Goal: Information Seeking & Learning: Understand process/instructions

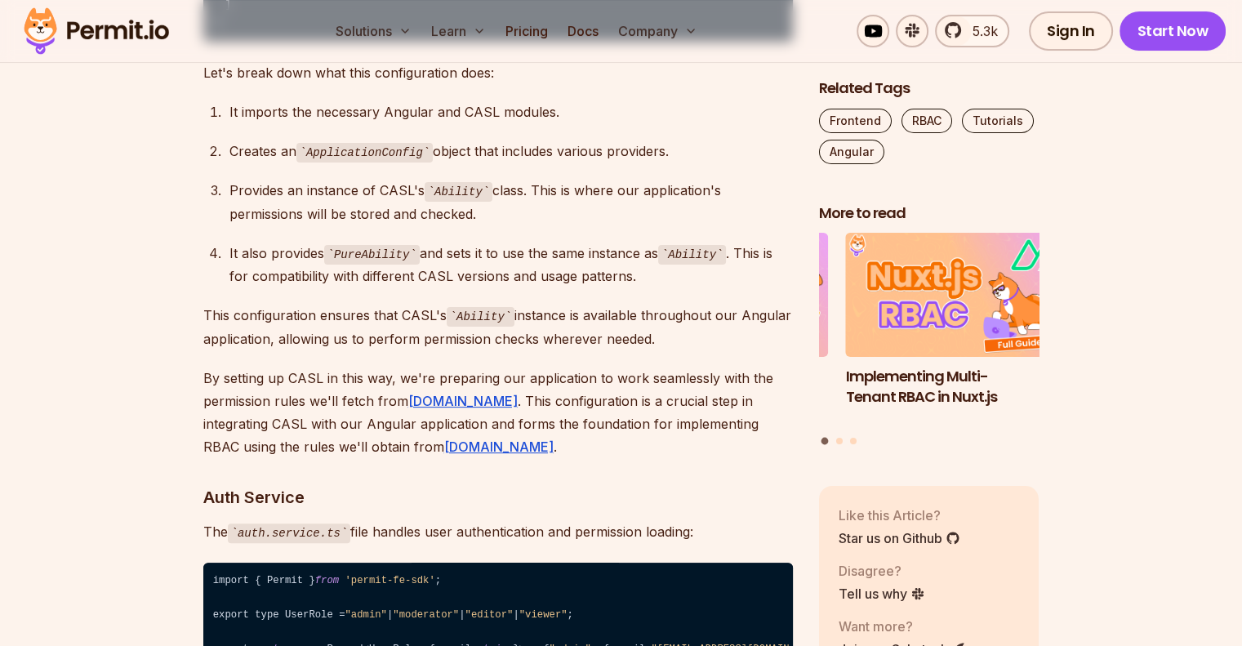
scroll to position [6613, 0]
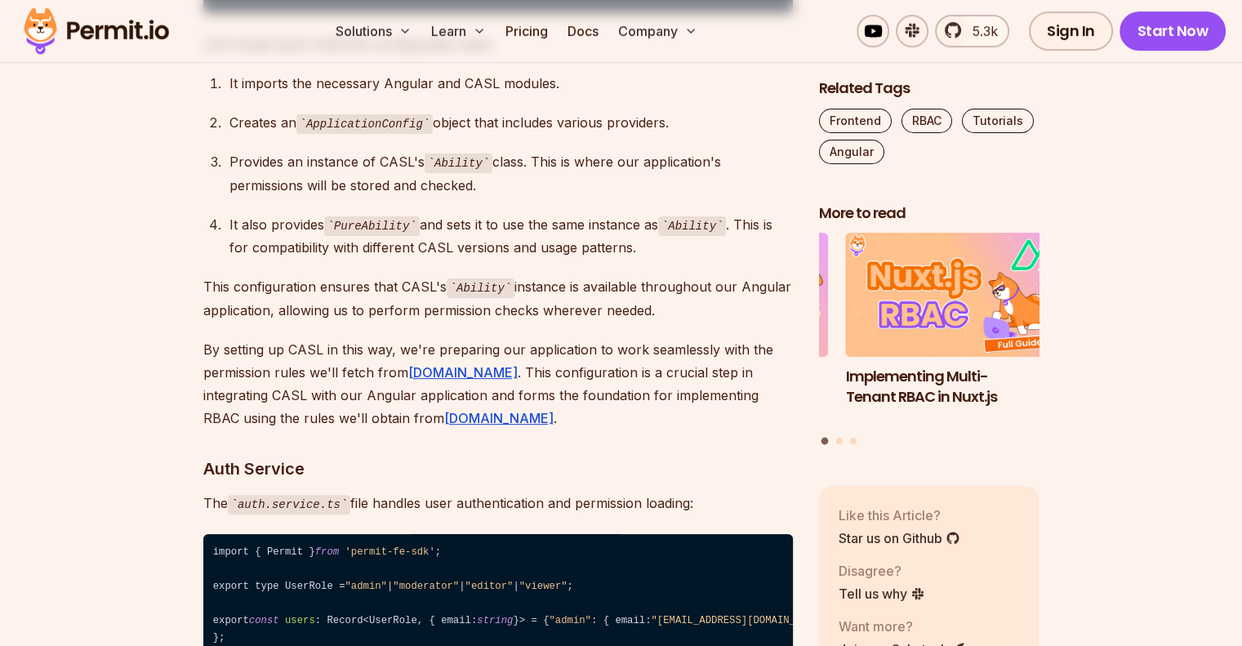
drag, startPoint x: 488, startPoint y: 471, endPoint x: 233, endPoint y: 457, distance: 255.1
copy code "{ provide : Ability , useValue : new Ability () }, { provide : PureAbility , us…"
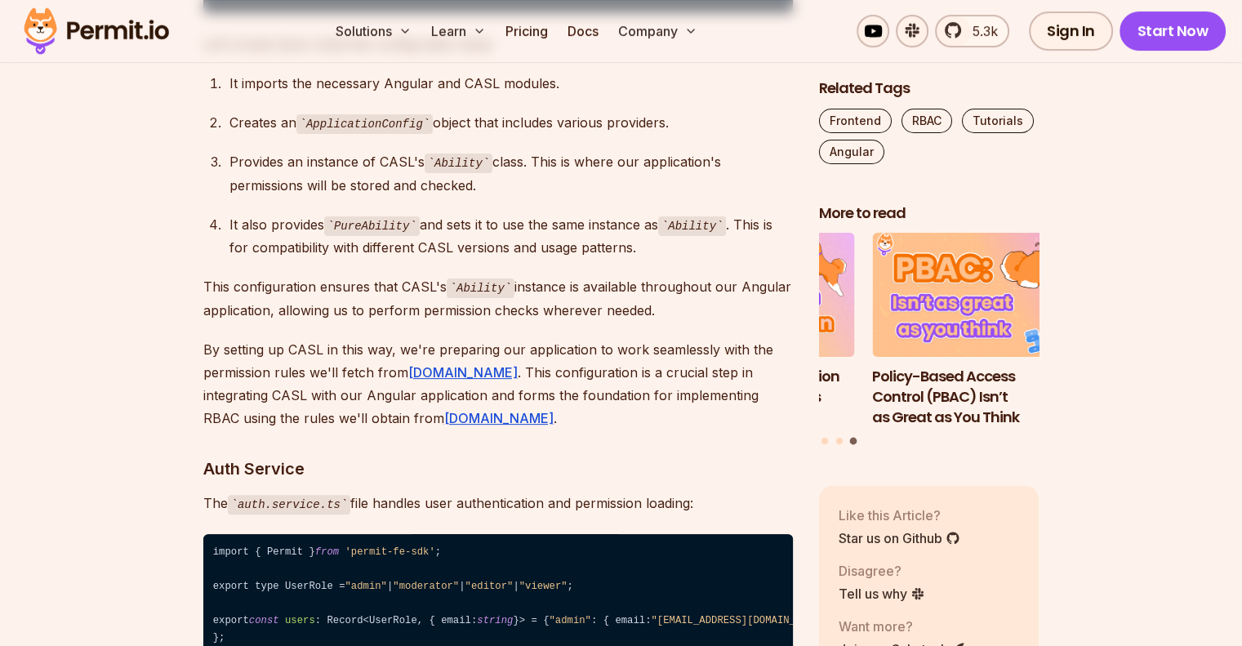
drag, startPoint x: 509, startPoint y: 336, endPoint x: 206, endPoint y: 339, distance: 303.7
copy code "import { Ability , PureAbility } from '@casl/ability' ;"
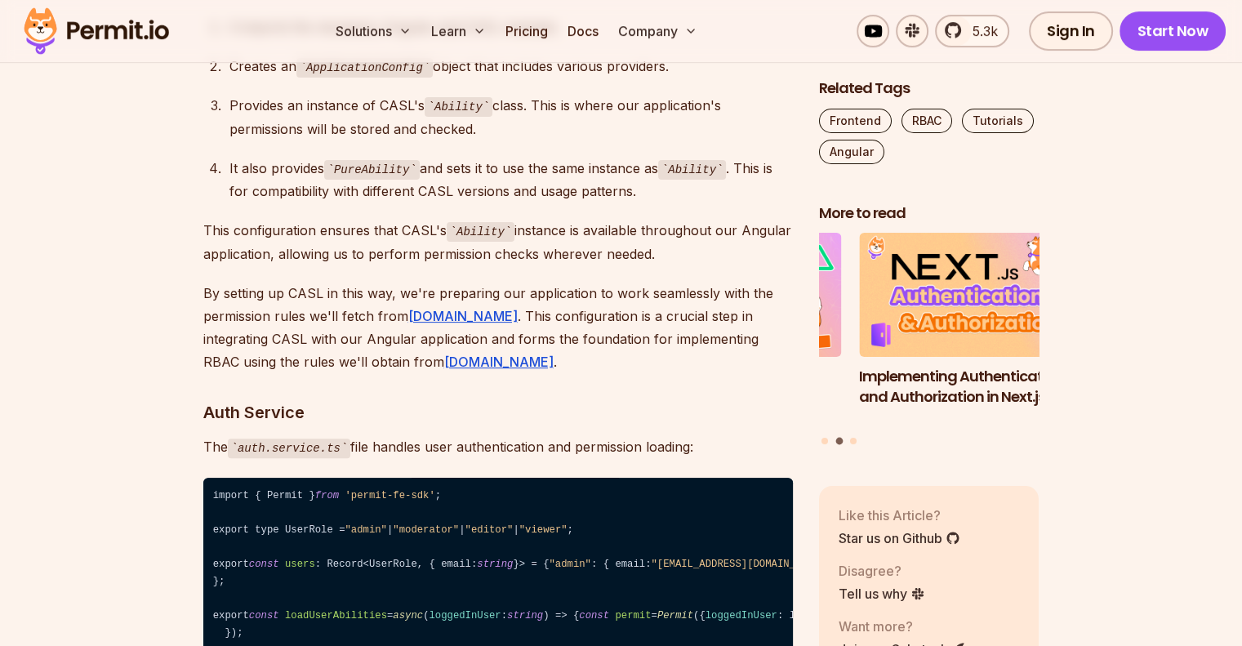
scroll to position [6695, 0]
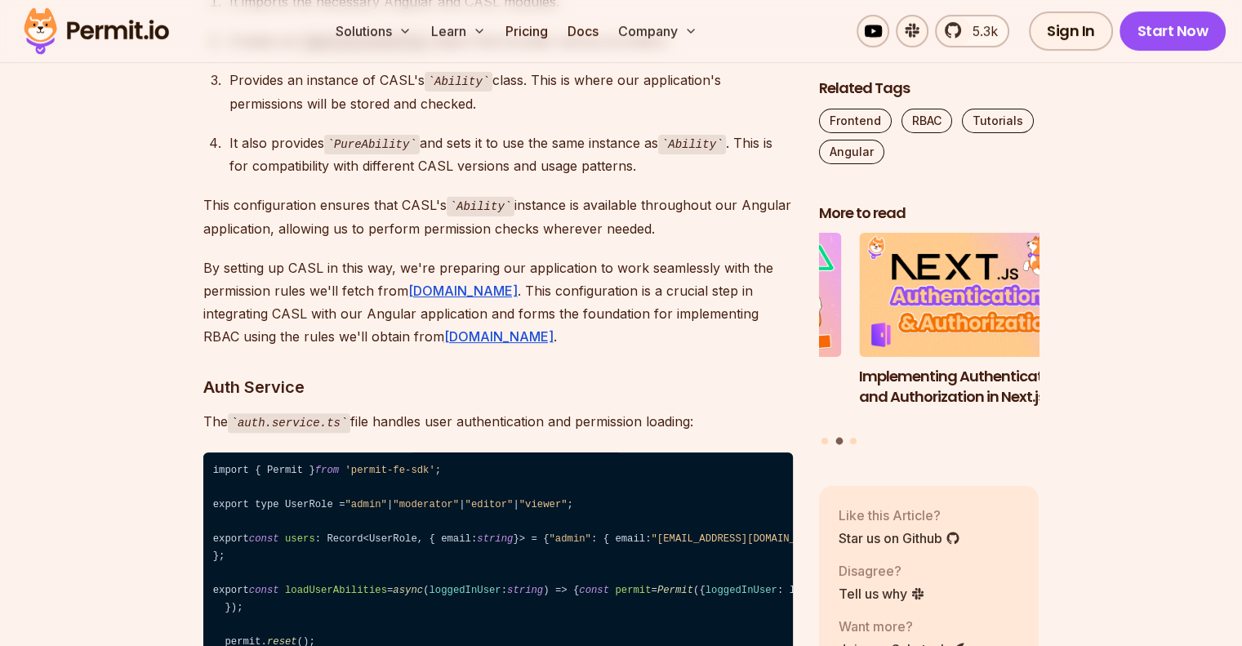
click at [153, 293] on section "Table of Contents Securing large-scale Angular applications demands more than s…" at bounding box center [621, 204] width 1242 height 11869
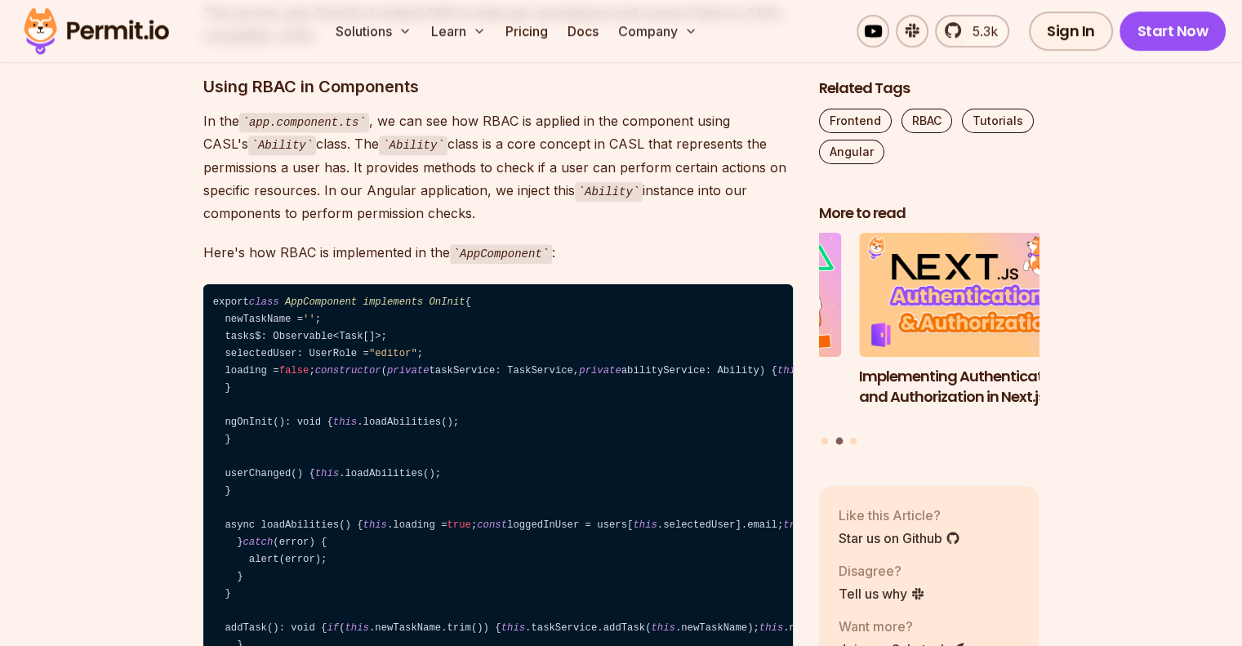
scroll to position [7593, 0]
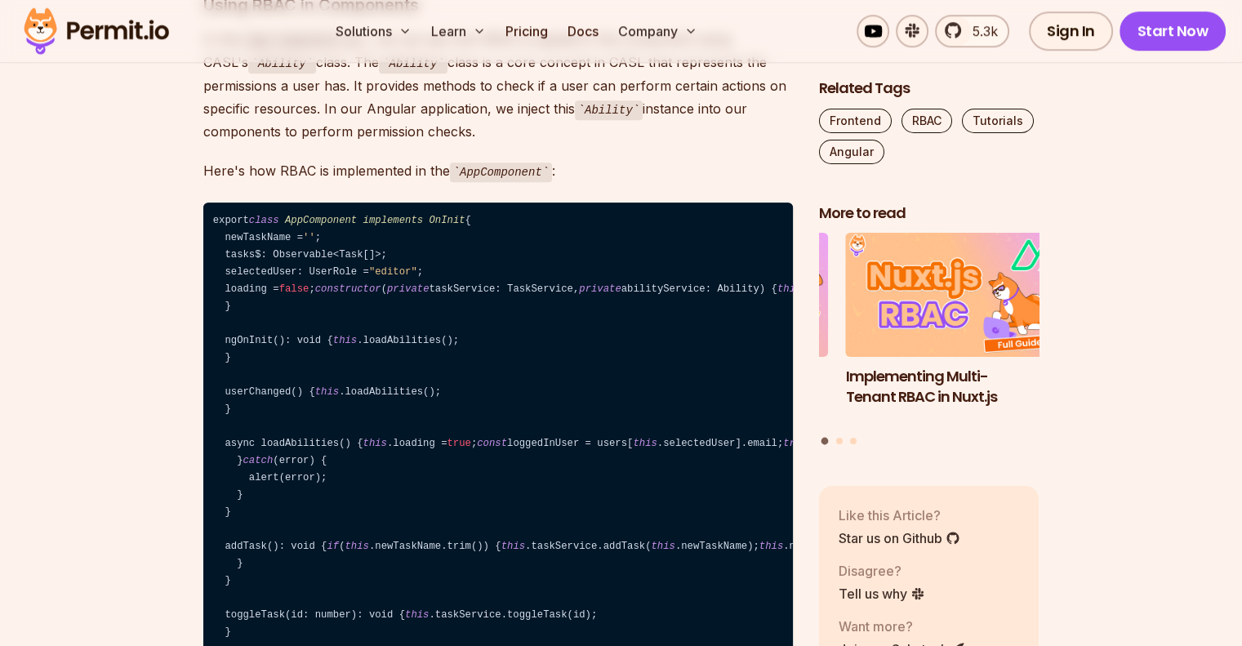
drag, startPoint x: 235, startPoint y: 568, endPoint x: 210, endPoint y: 103, distance: 466.1
copy code "import { Permit } from 'permit-fe-sdk' ; export type UserRole = "admin" | "mode…"
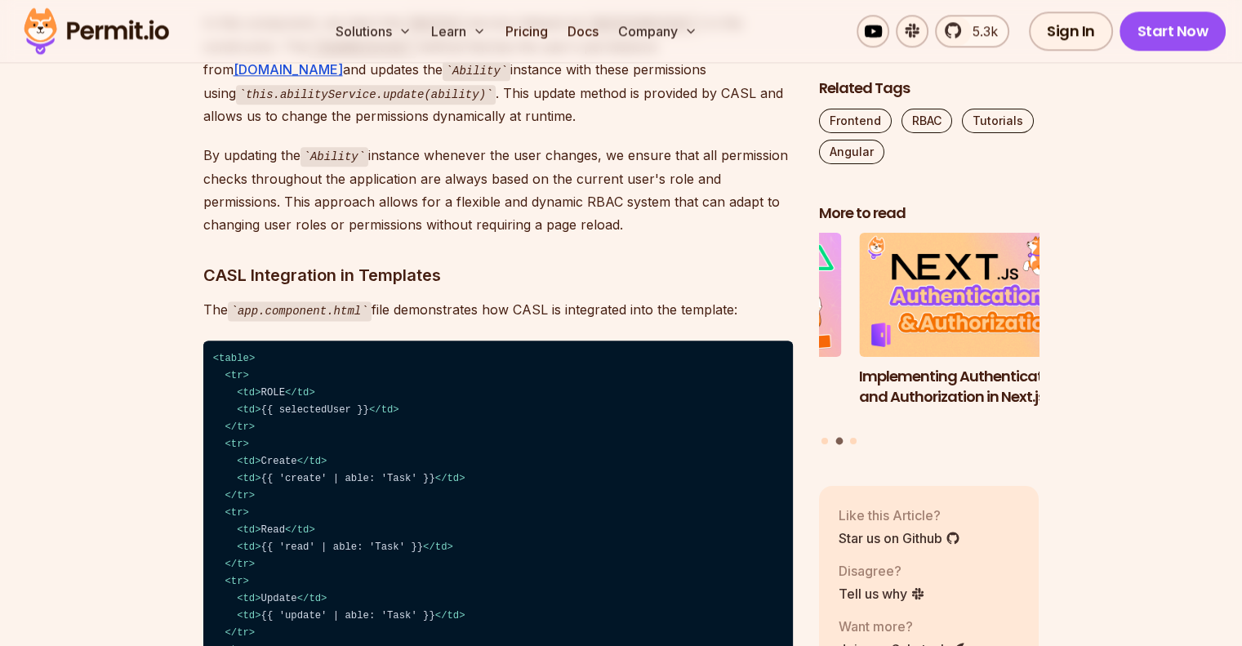
scroll to position [8328, 0]
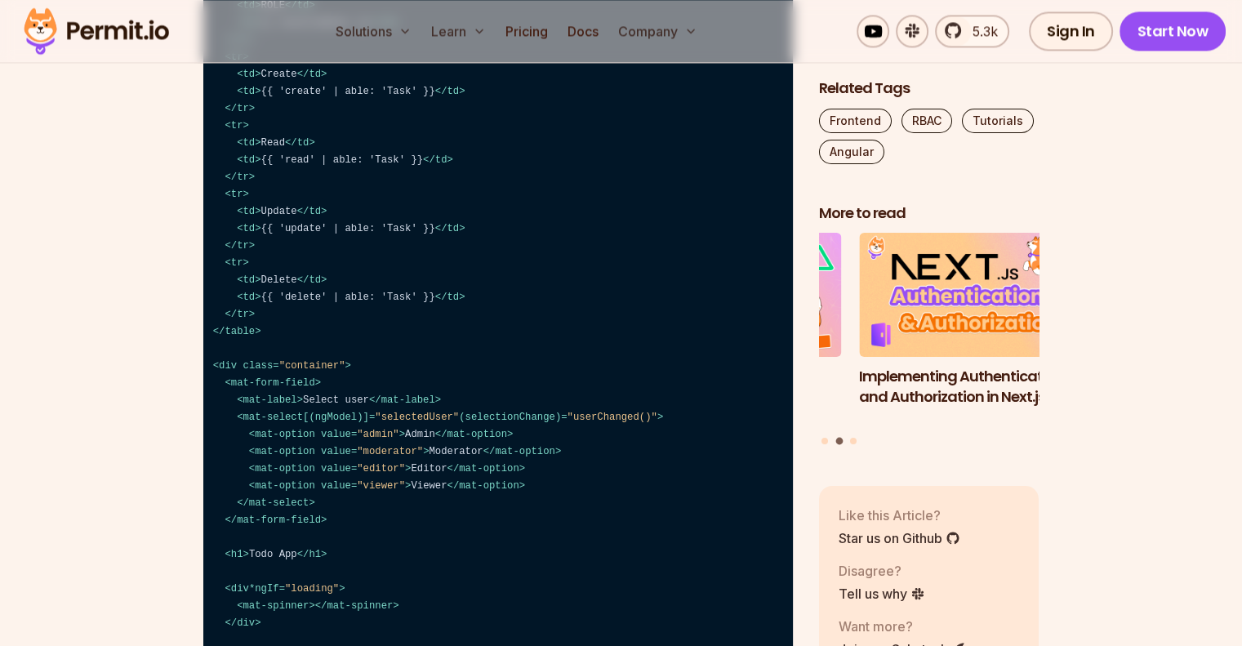
scroll to position [8736, 0]
